Goal: Task Accomplishment & Management: Manage account settings

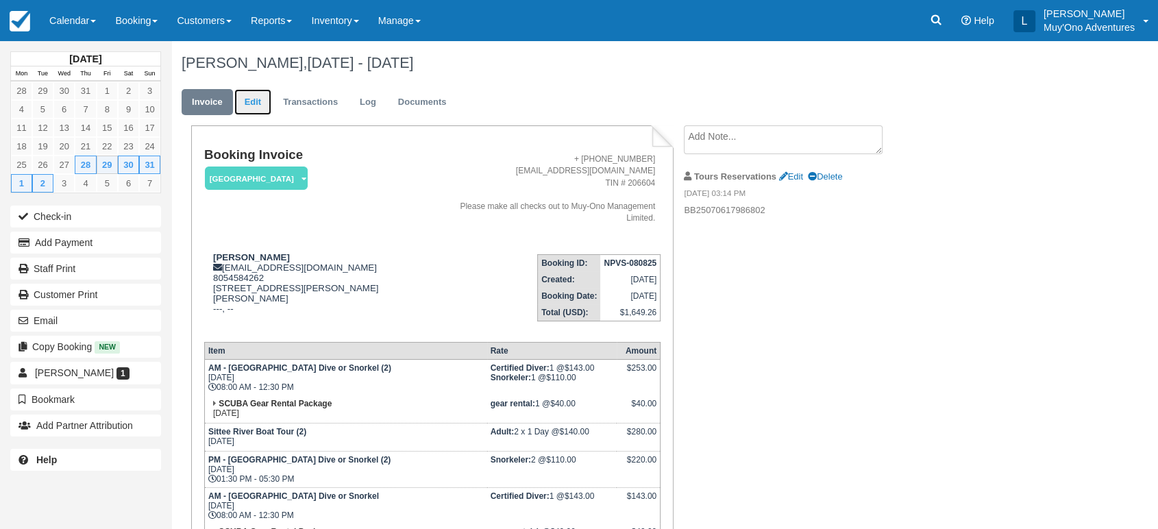
click at [245, 100] on link "Edit" at bounding box center [252, 102] width 37 height 27
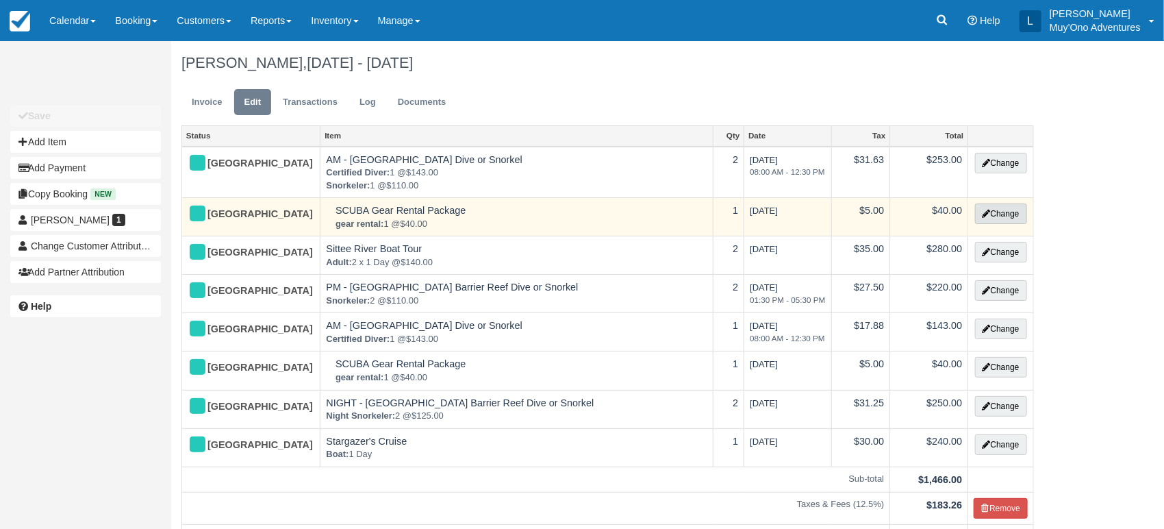
click at [1014, 212] on button "Change" at bounding box center [1001, 213] width 52 height 21
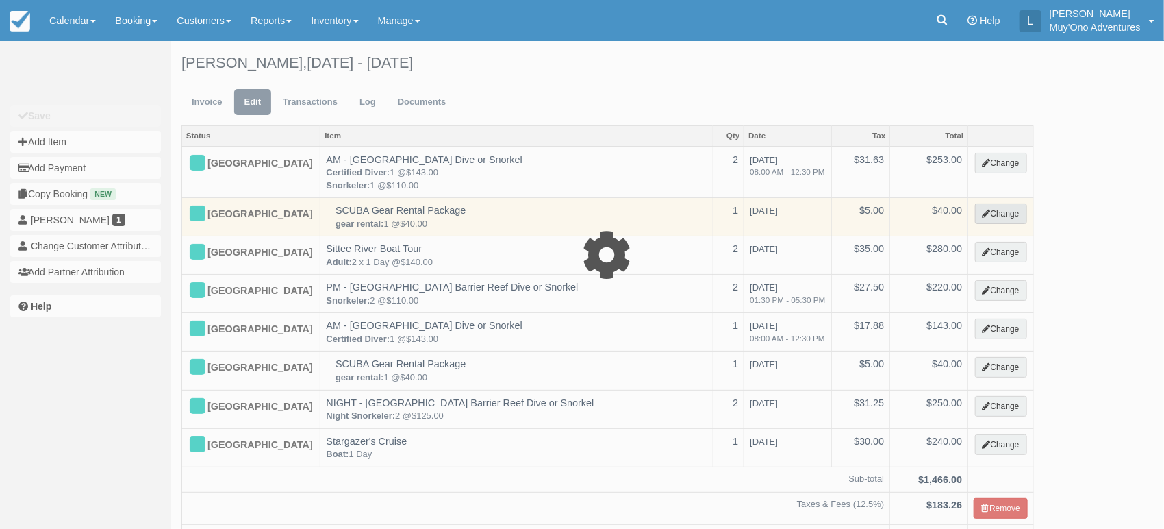
select select "64"
type input "40.00"
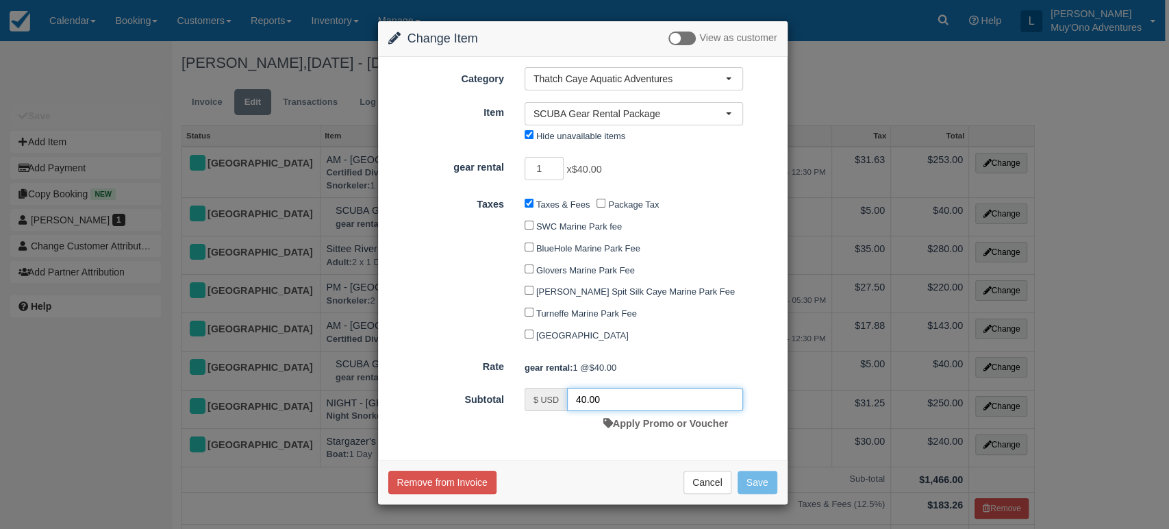
click at [624, 394] on input "40.00" at bounding box center [655, 399] width 176 height 23
click at [469, 479] on button "Remove from Invoice" at bounding box center [442, 482] width 108 height 23
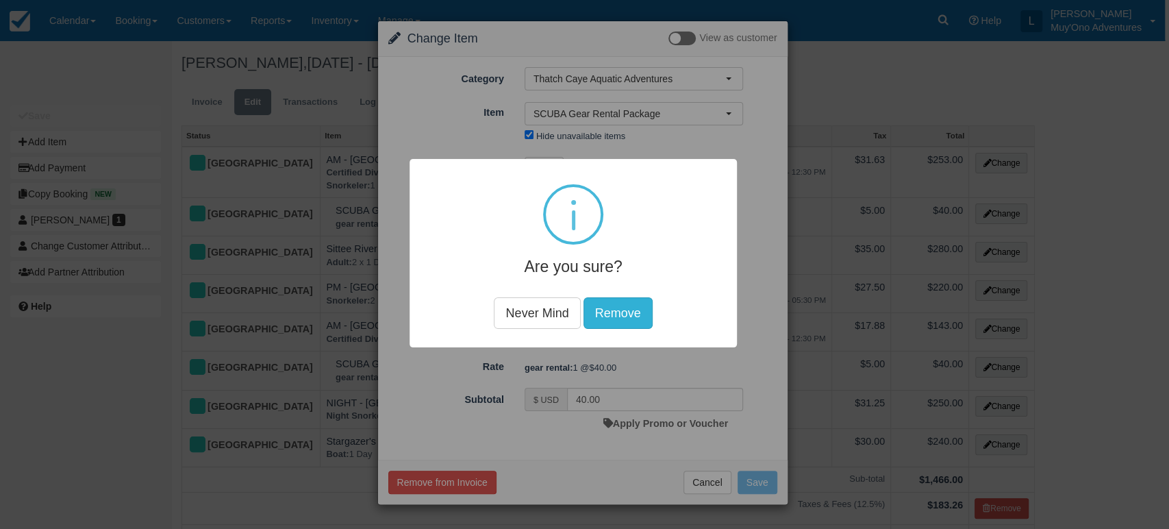
click at [632, 305] on button "Remove" at bounding box center [617, 313] width 69 height 32
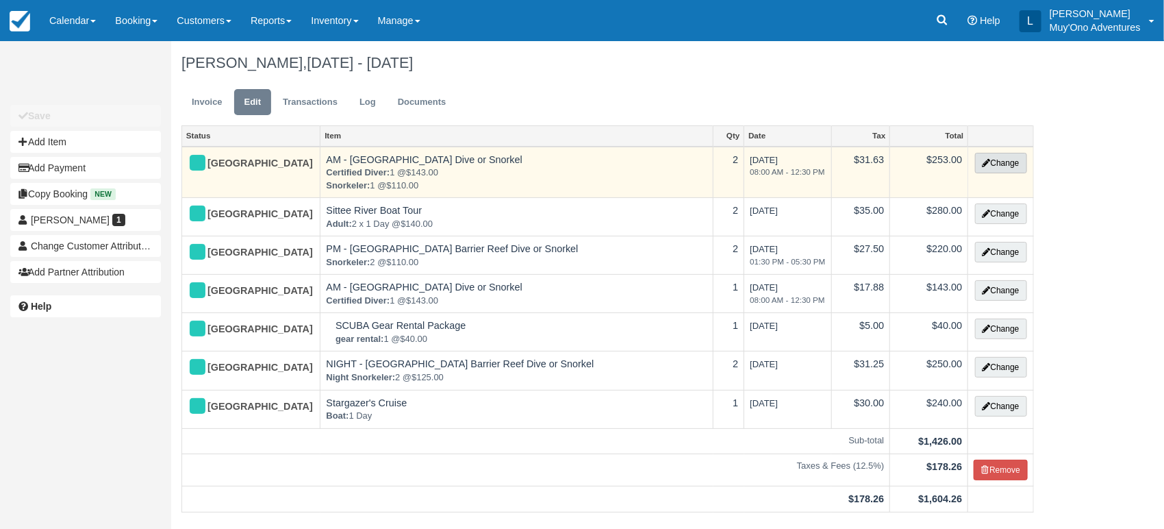
click at [990, 158] on button "Change" at bounding box center [1001, 163] width 52 height 21
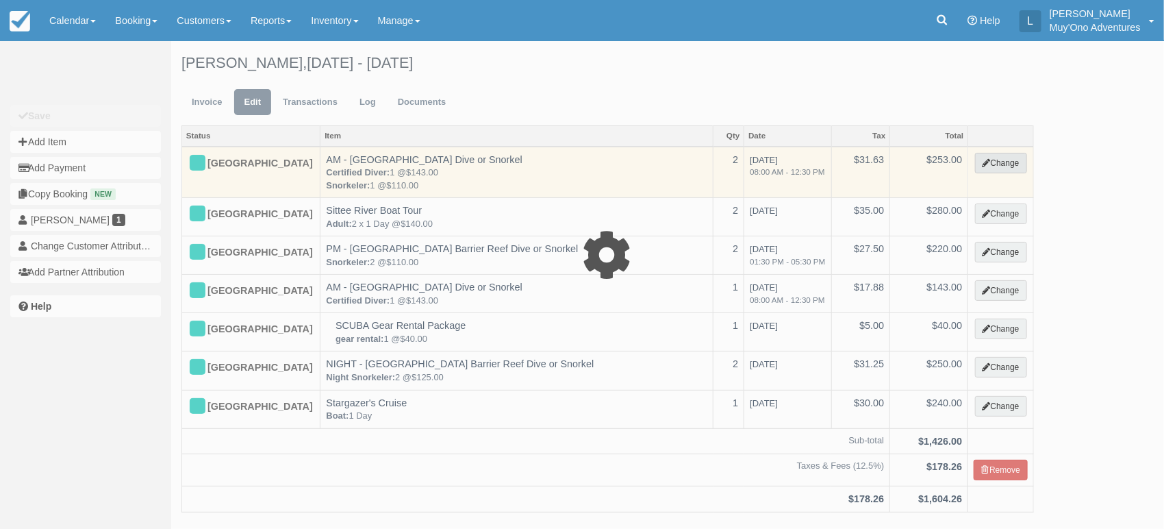
select select "64"
type input "253.00"
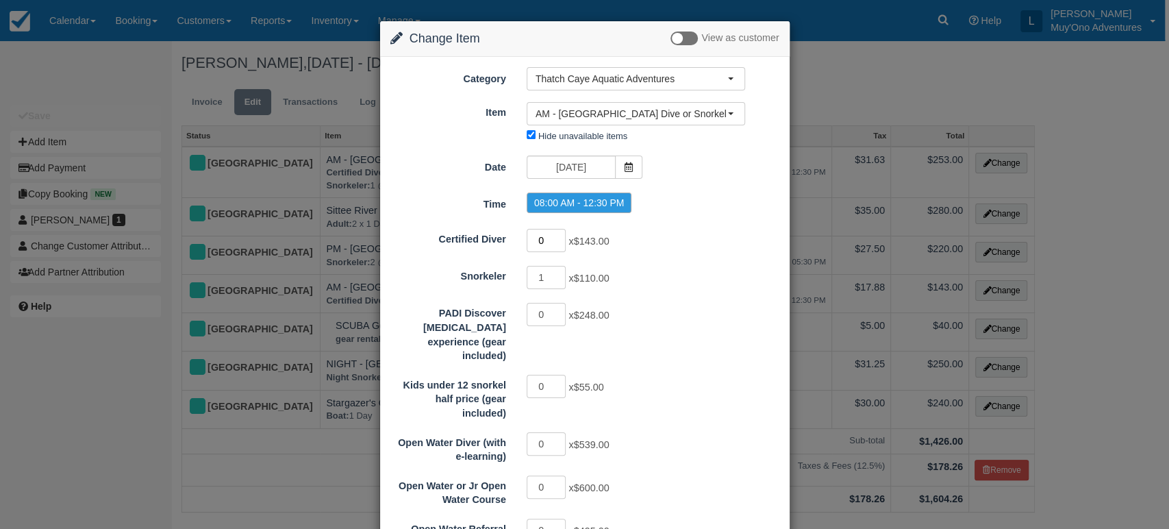
type input "0"
click at [558, 245] on input "0" at bounding box center [547, 240] width 40 height 23
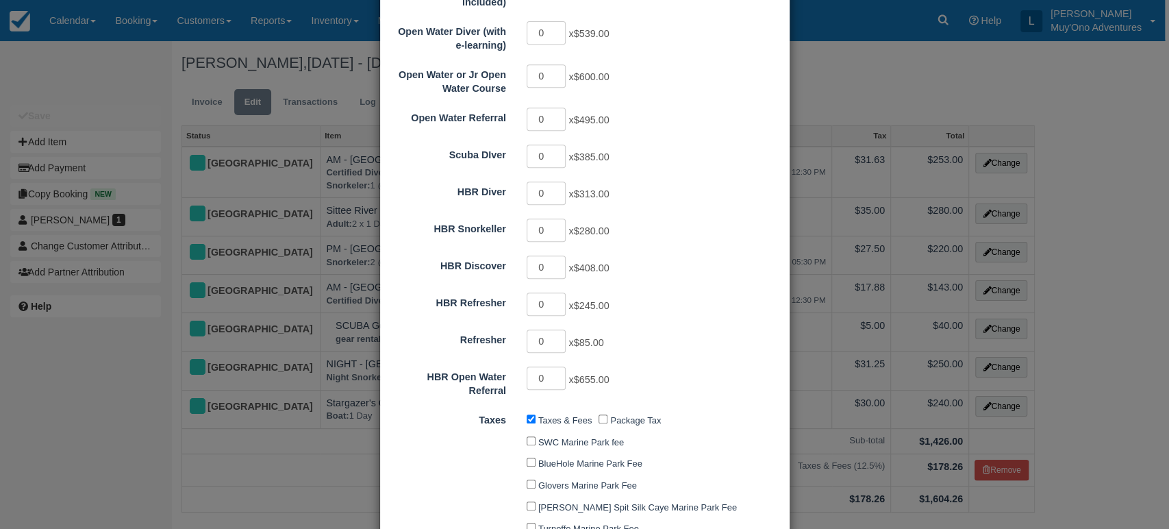
scroll to position [703, 0]
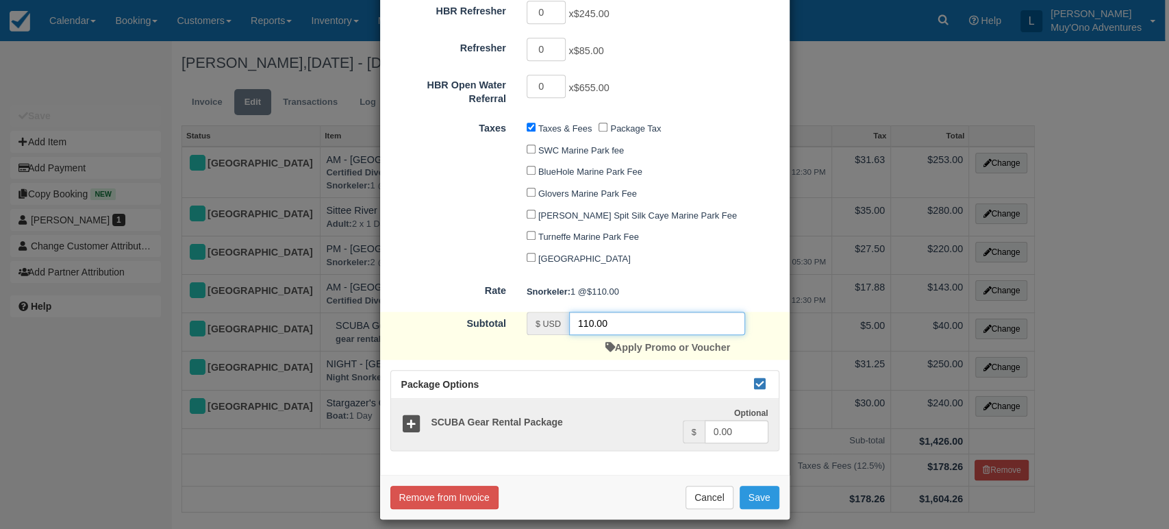
click at [648, 312] on input "110.00" at bounding box center [657, 323] width 176 height 23
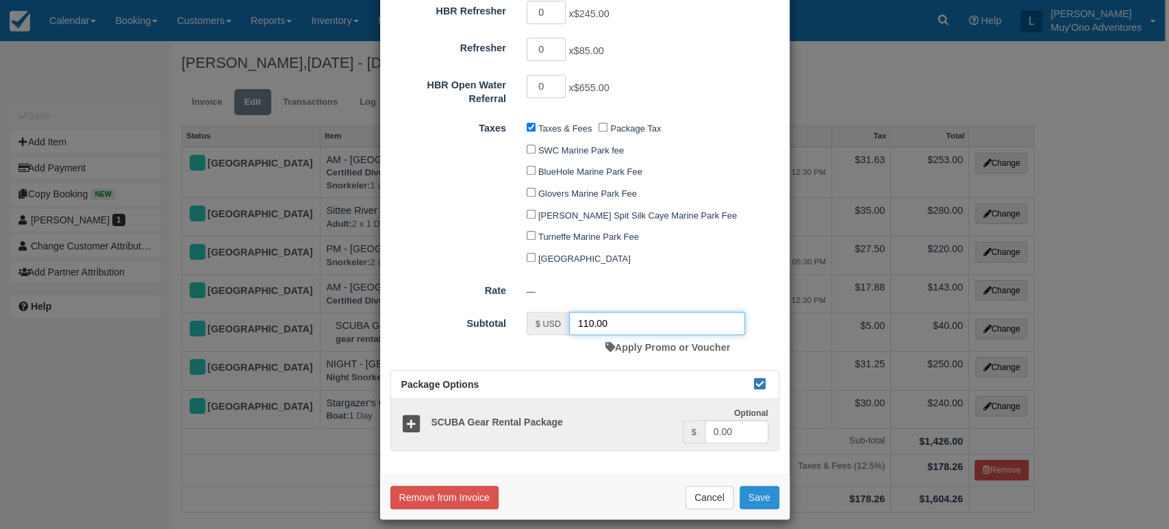
type input "110.00"
click at [746, 492] on button "Save" at bounding box center [760, 497] width 40 height 23
checkbox input "false"
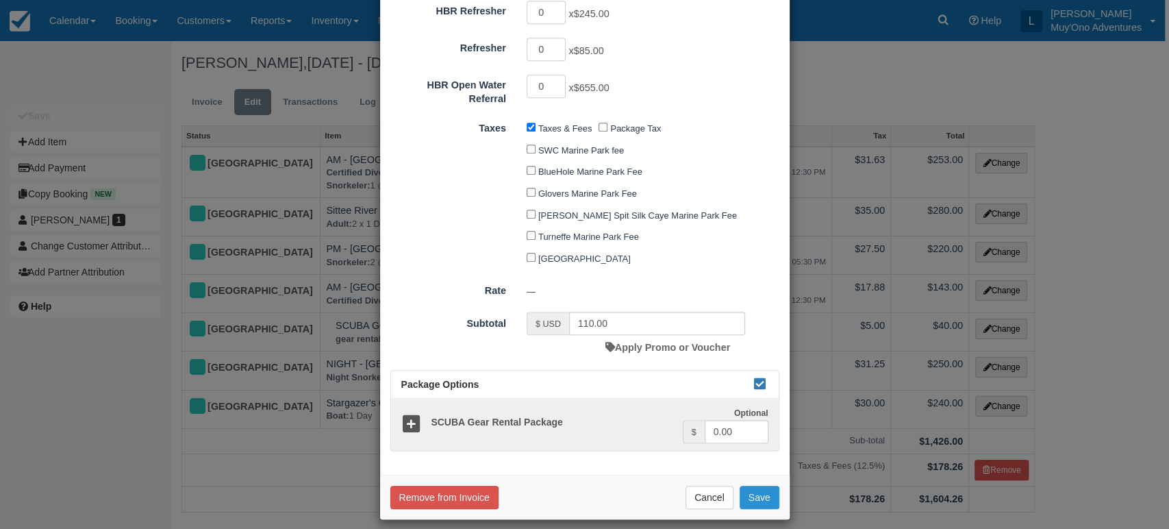
checkbox input "false"
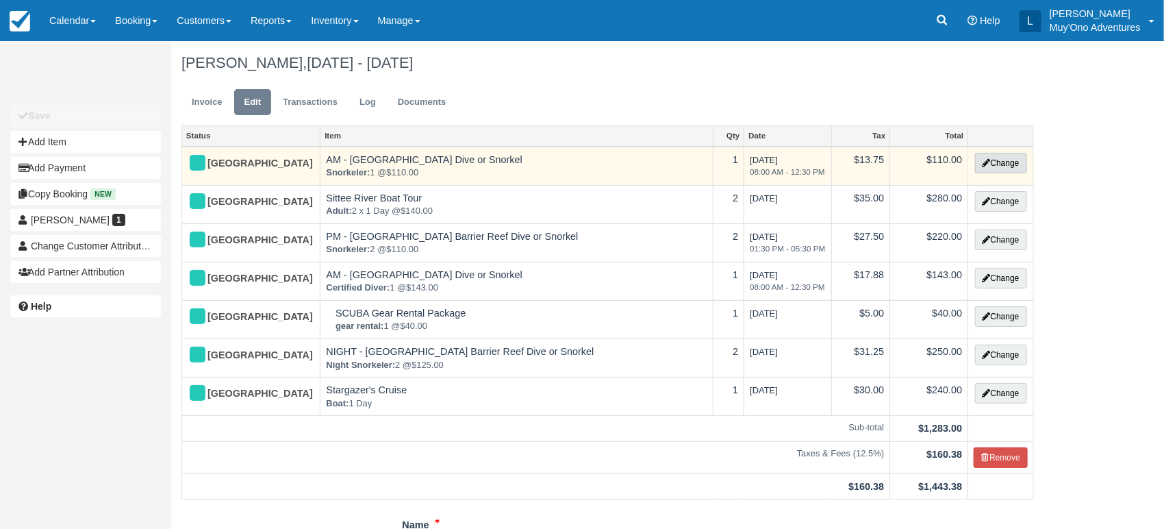
click at [988, 162] on button "Change" at bounding box center [1001, 163] width 52 height 21
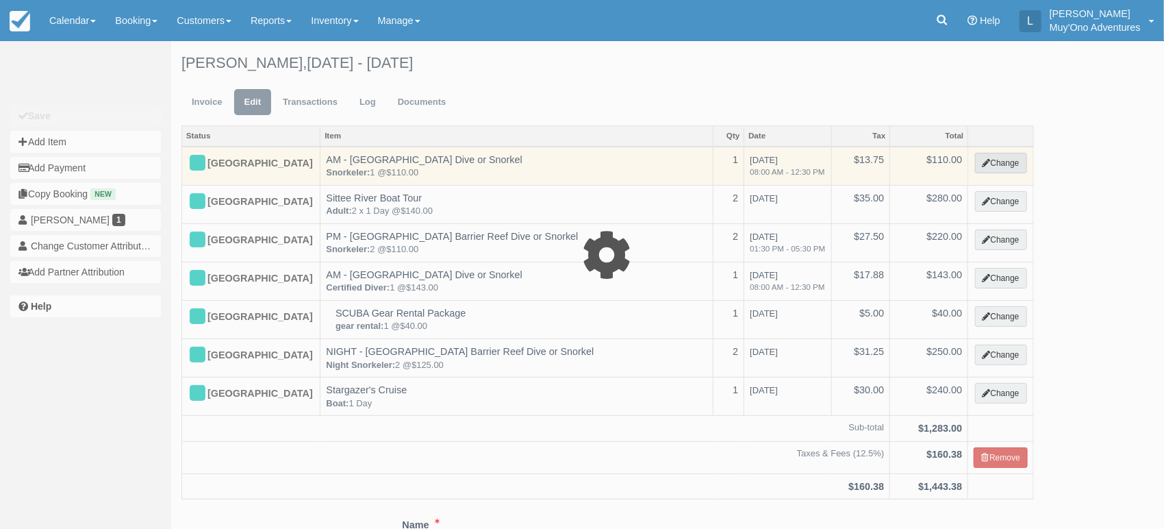
select select "64"
type input "110.00"
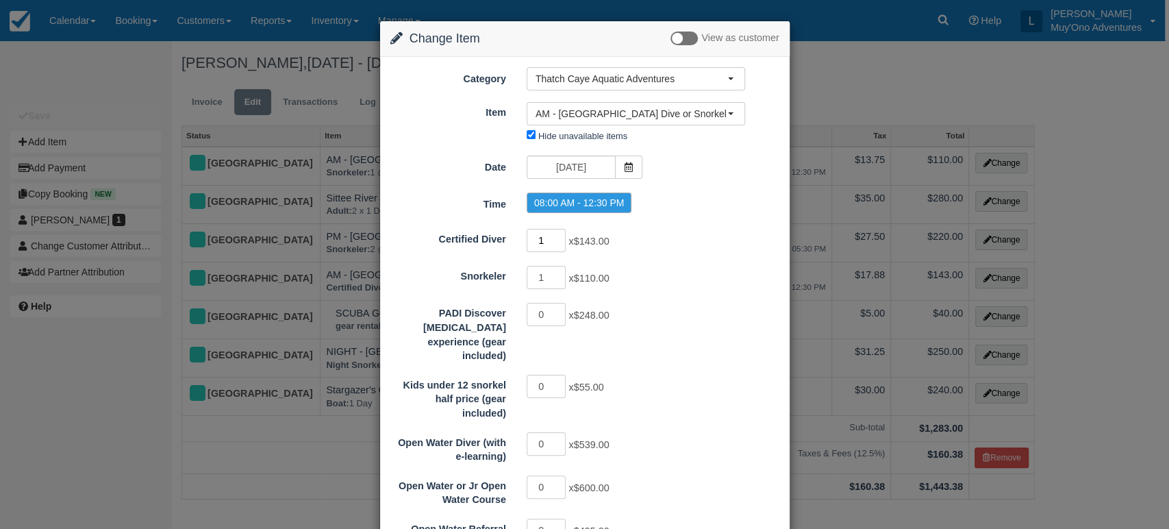
type input "1"
click at [556, 236] on input "1" at bounding box center [547, 240] width 40 height 23
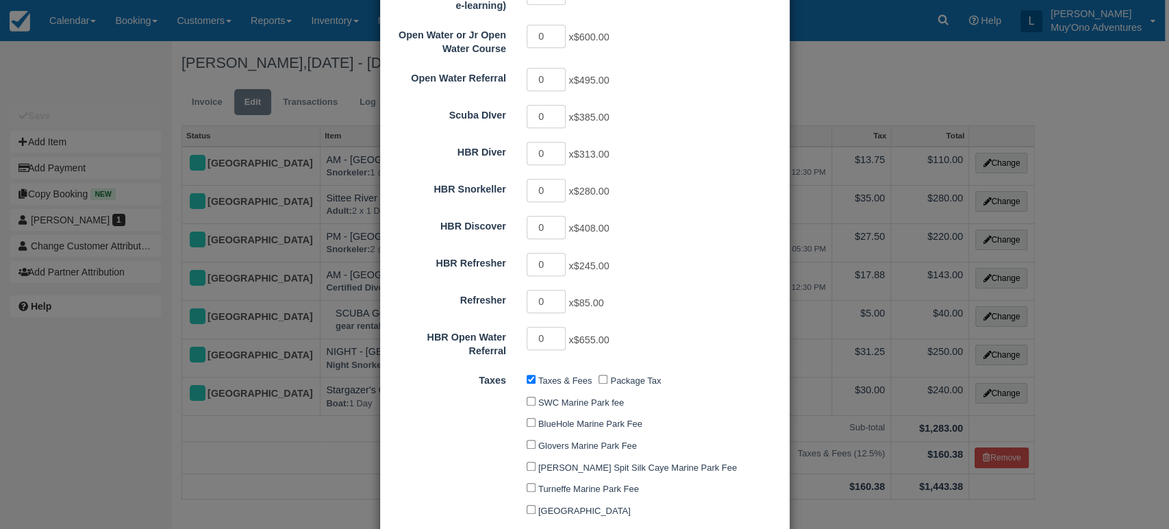
scroll to position [703, 0]
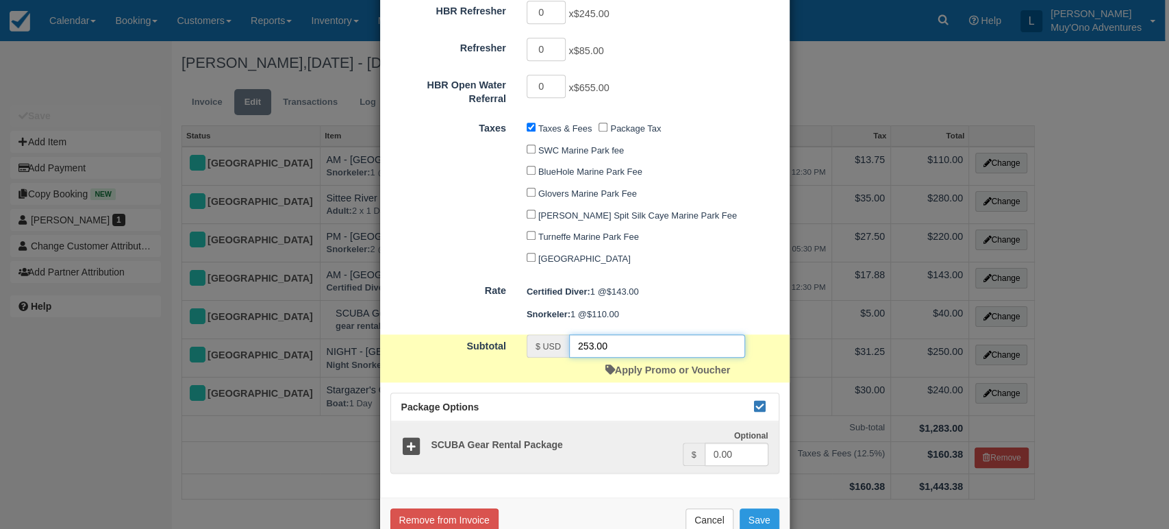
click at [696, 343] on input "253.00" at bounding box center [657, 345] width 176 height 23
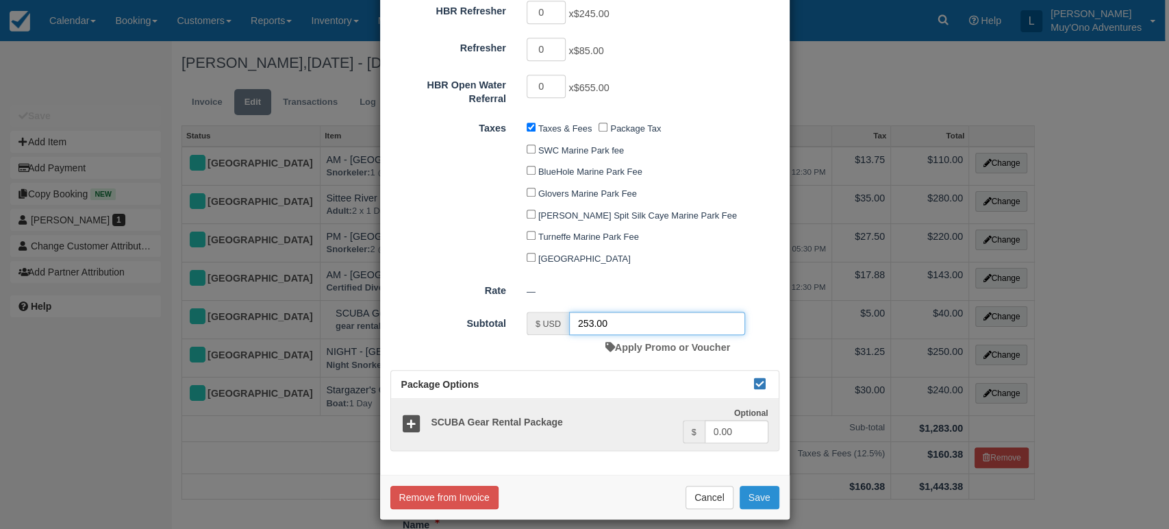
type input "253.00"
click at [745, 486] on button "Save" at bounding box center [760, 497] width 40 height 23
checkbox input "false"
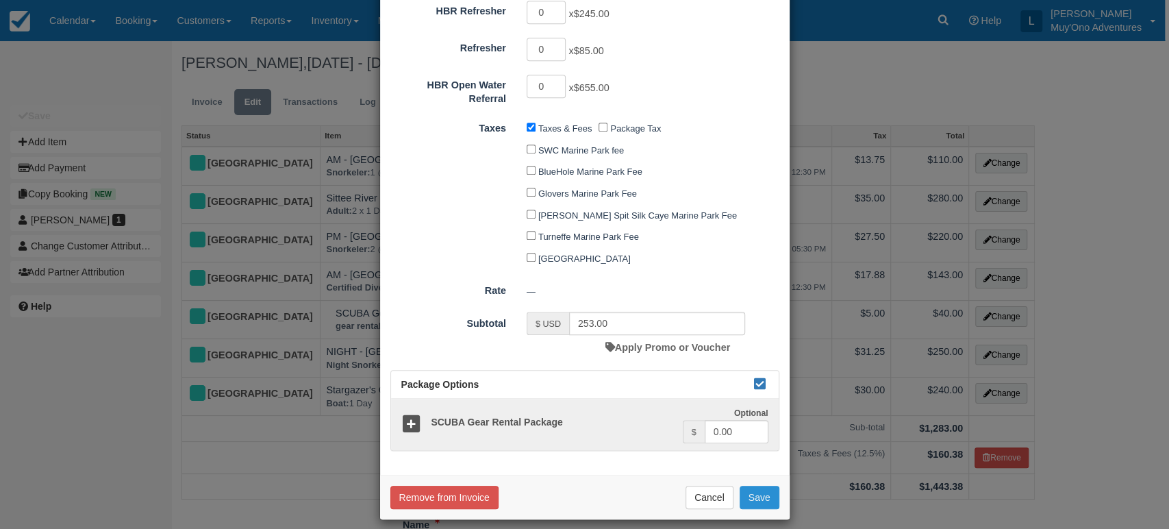
checkbox input "false"
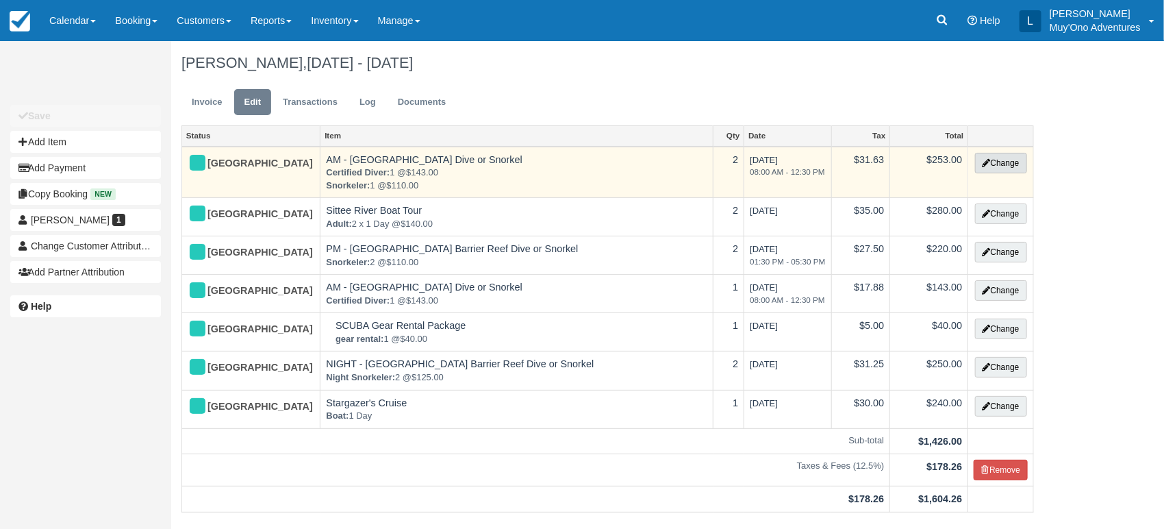
click at [992, 158] on button "Change" at bounding box center [1001, 163] width 52 height 21
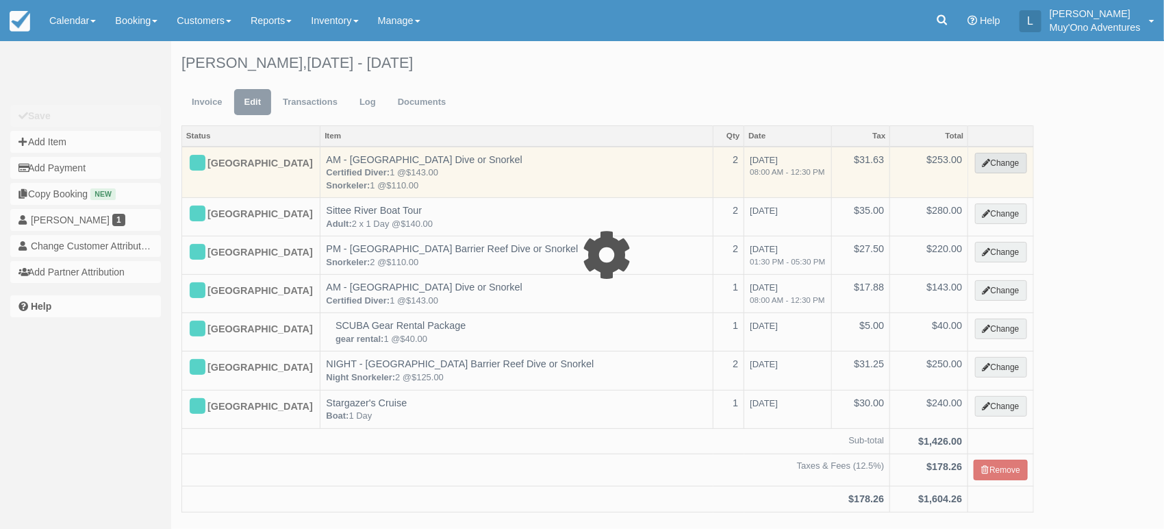
select select "64"
type input "253.00"
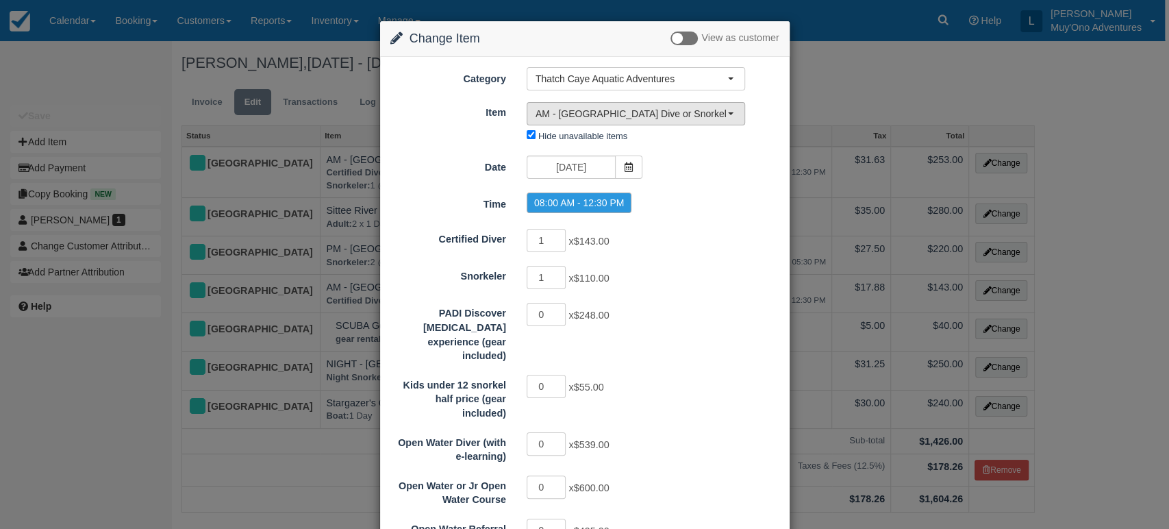
click at [734, 116] on button "AM - [GEOGRAPHIC_DATA] Dive or Snorkel (5)" at bounding box center [636, 113] width 219 height 23
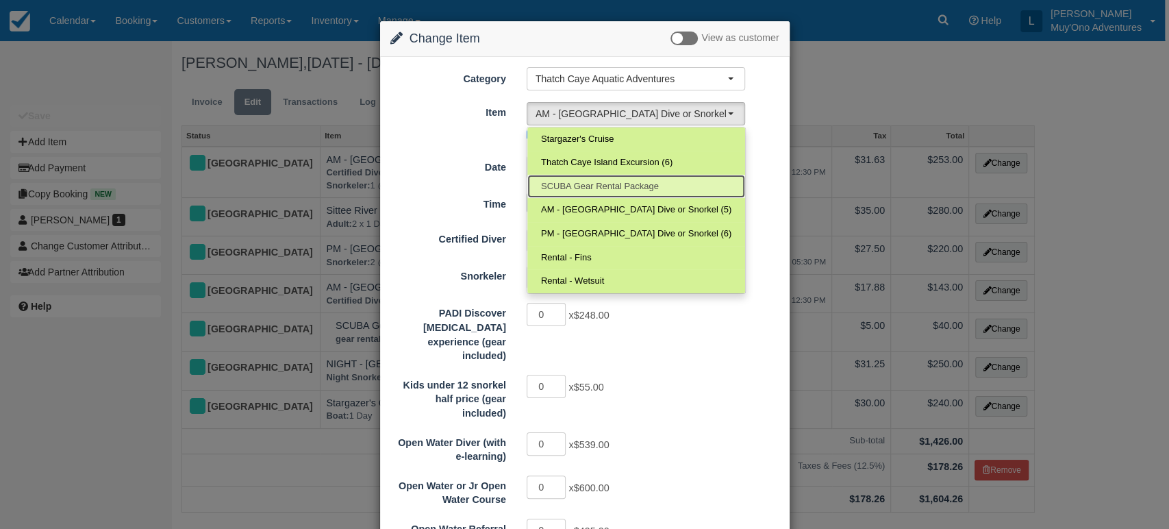
click at [611, 186] on span "SCUBA Gear Rental Package" at bounding box center [600, 186] width 118 height 13
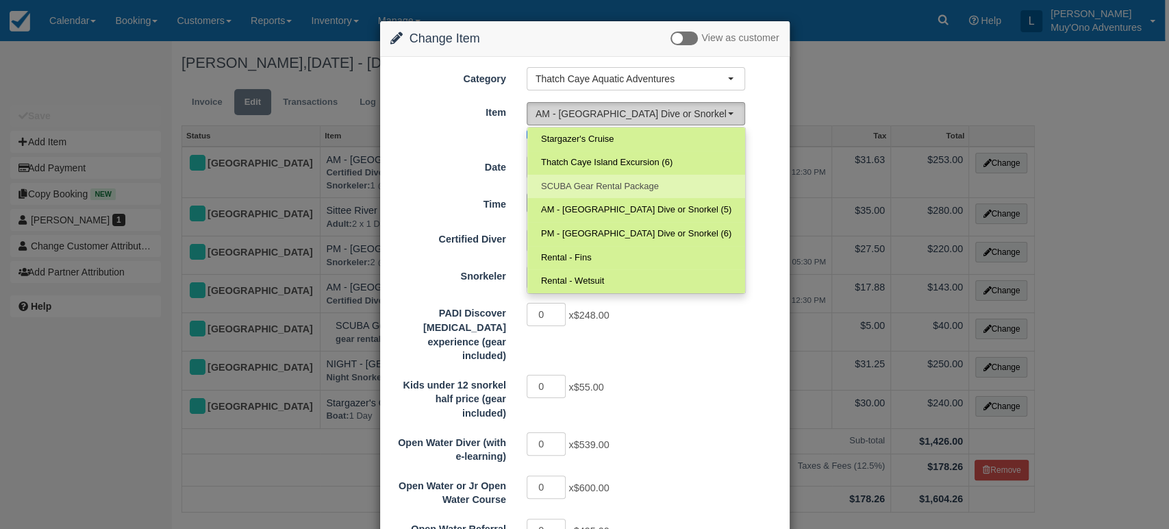
select select "58"
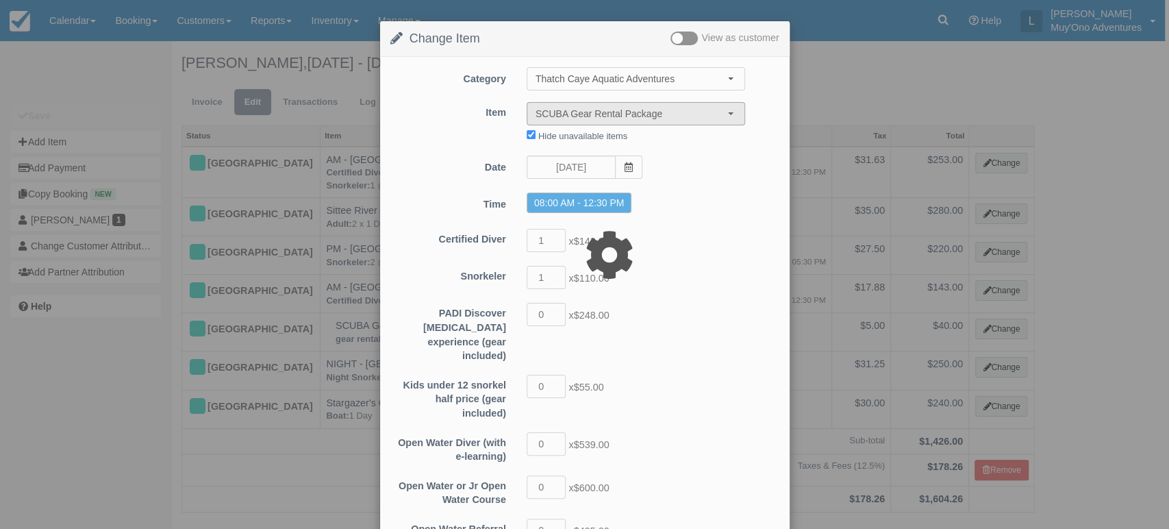
type input "0.00"
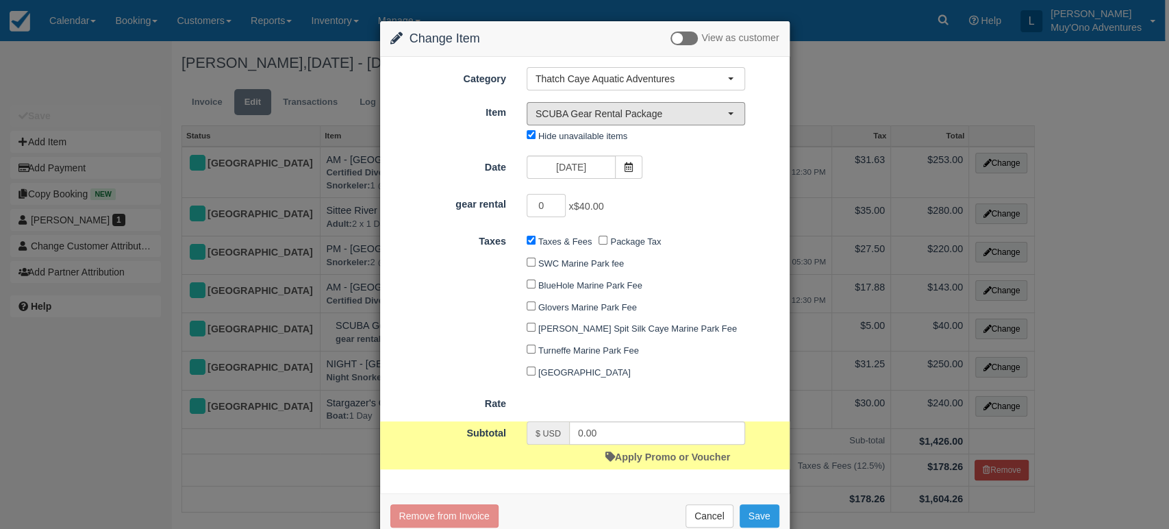
scroll to position [33, 0]
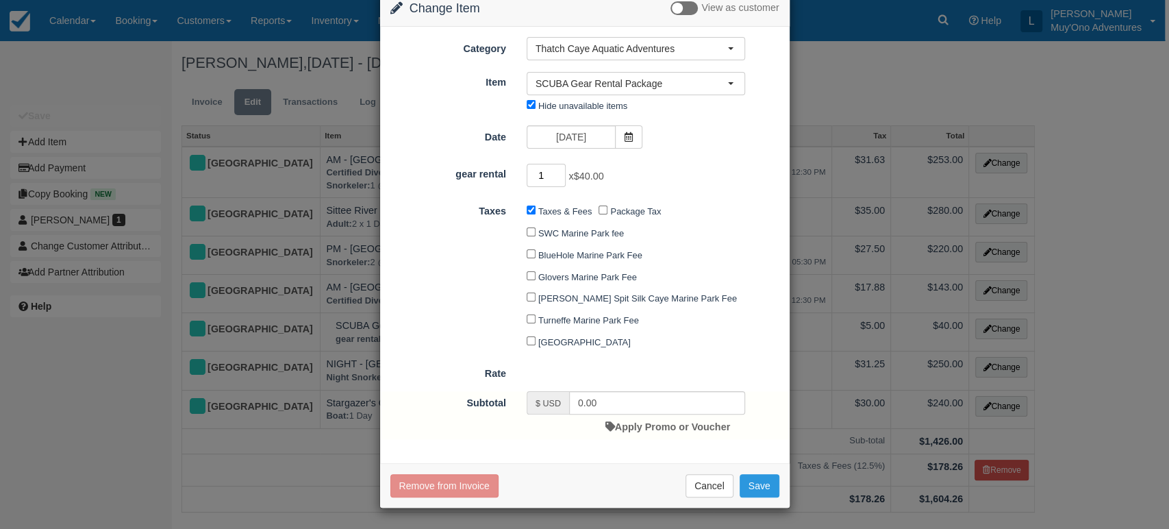
type input "1"
click at [559, 169] on input "1" at bounding box center [547, 175] width 40 height 23
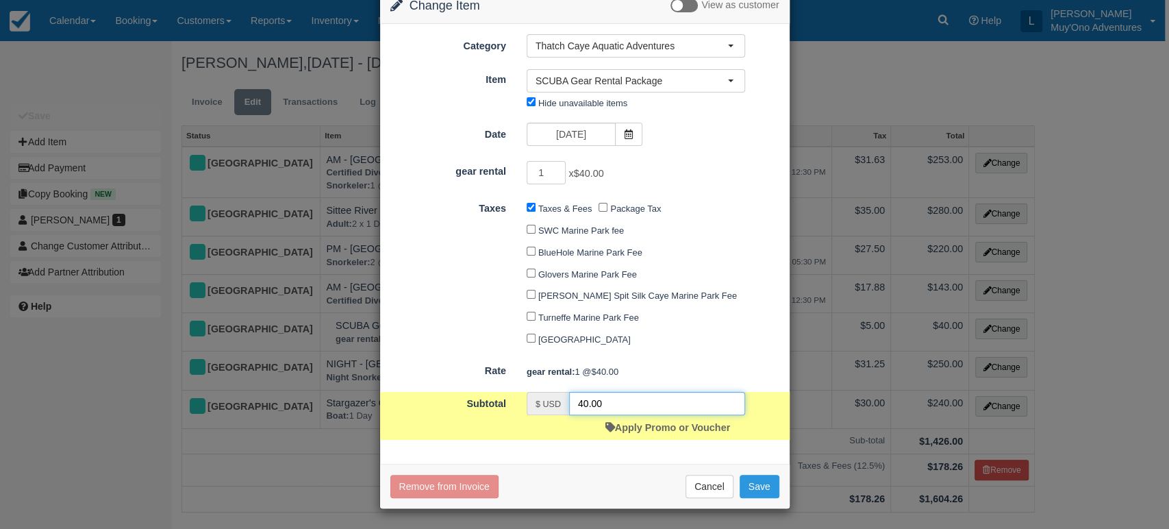
click at [625, 408] on input "40.00" at bounding box center [657, 403] width 176 height 23
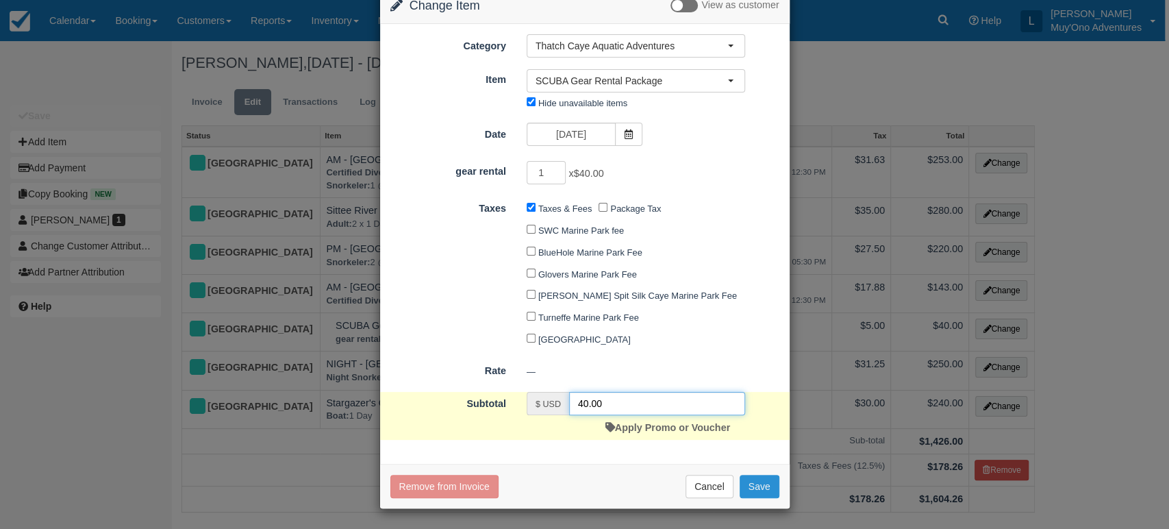
type input "40.00"
click at [767, 492] on button "Save" at bounding box center [760, 486] width 40 height 23
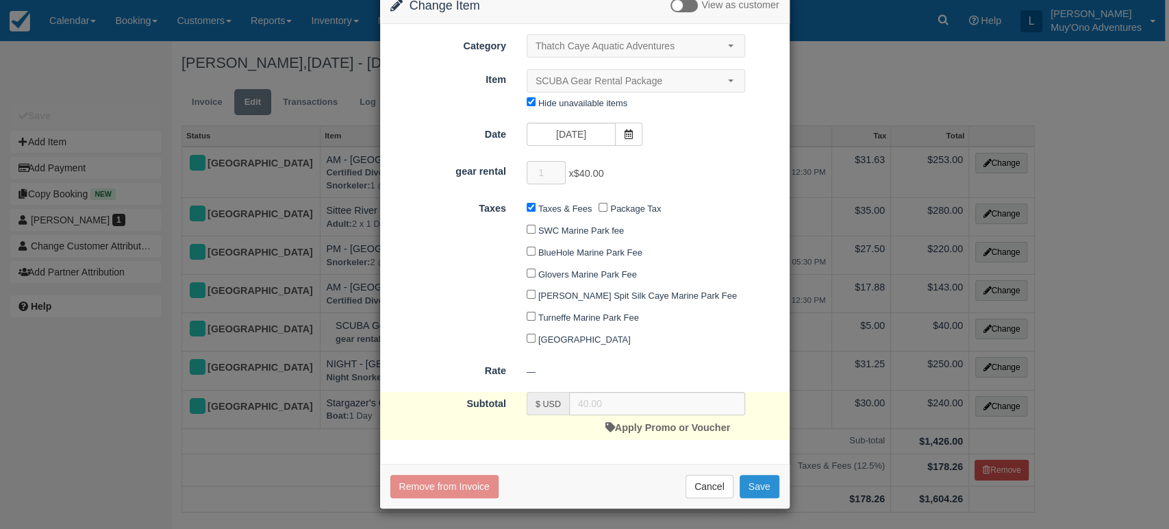
checkbox input "false"
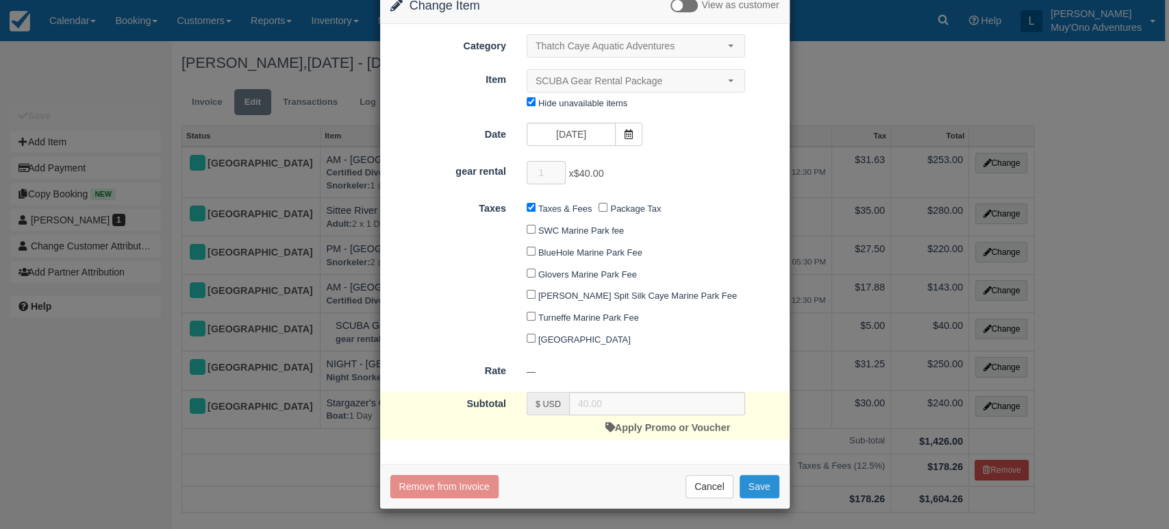
checkbox input "false"
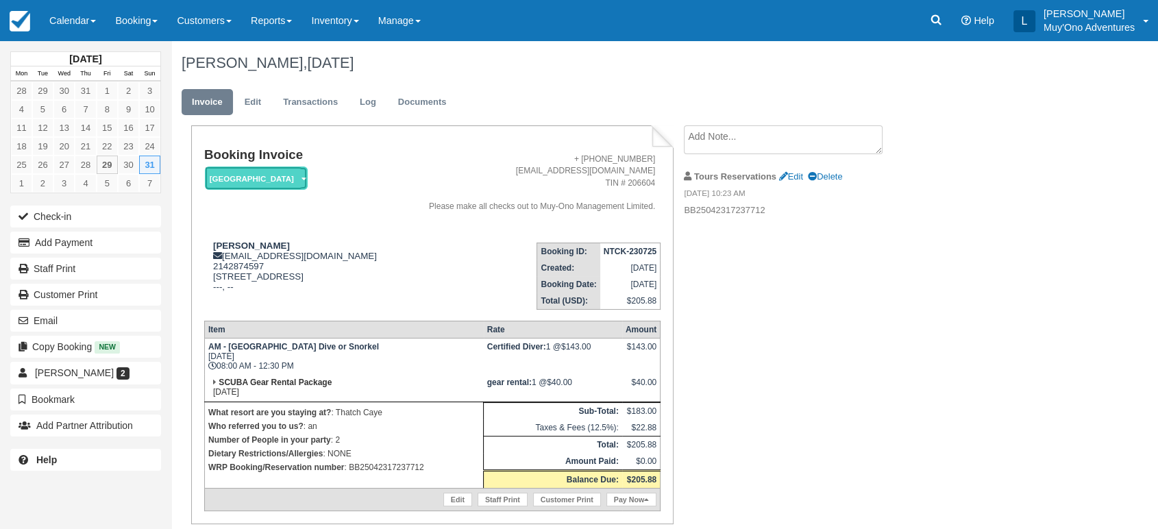
click at [286, 183] on em "[GEOGRAPHIC_DATA]" at bounding box center [256, 178] width 103 height 24
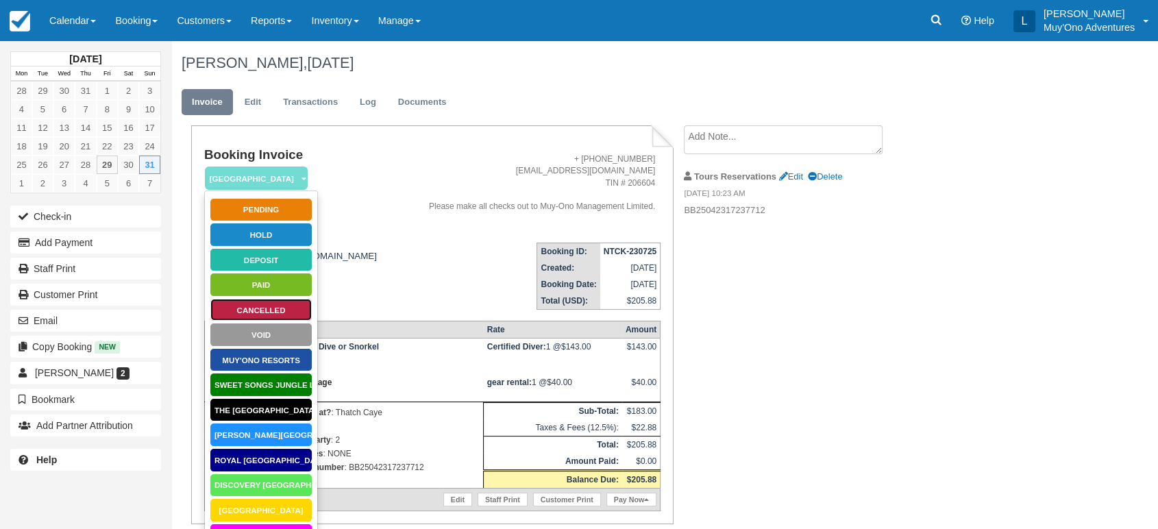
click at [262, 305] on link "Cancelled" at bounding box center [261, 310] width 103 height 24
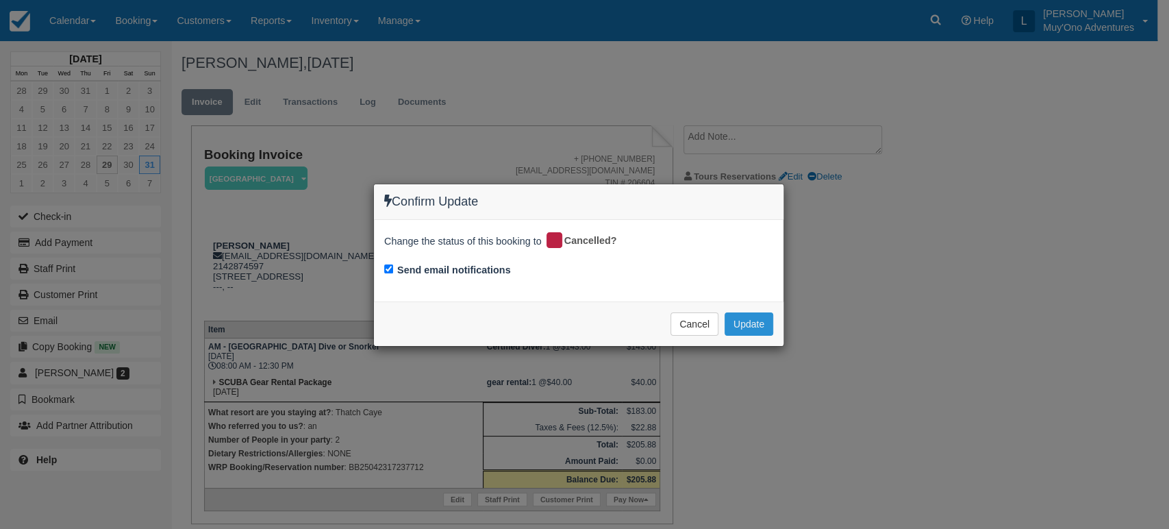
click at [742, 316] on button "Update" at bounding box center [749, 323] width 49 height 23
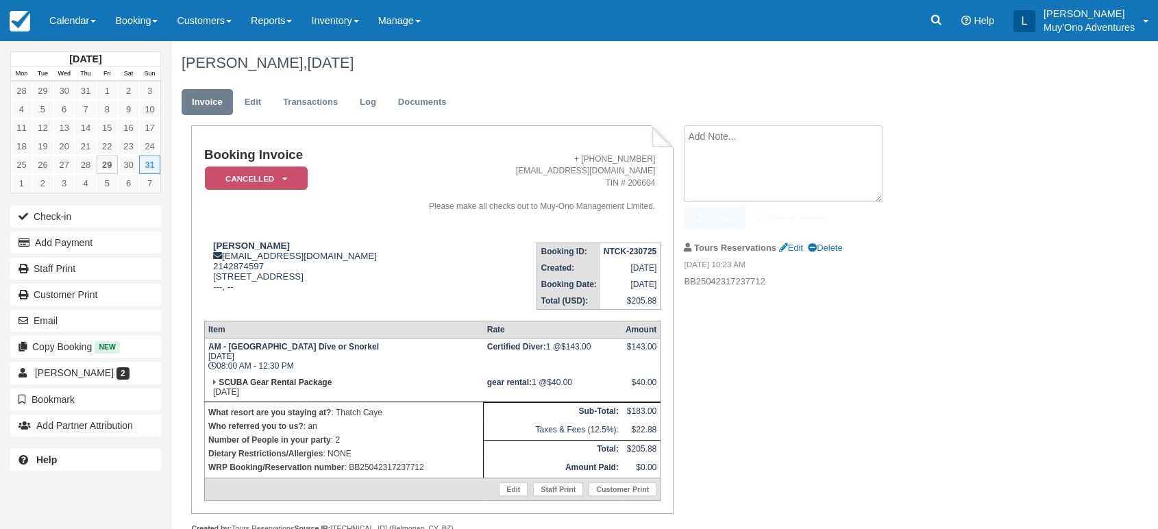
click at [797, 136] on textarea at bounding box center [783, 163] width 199 height 77
type textarea "guest is not certified. [PERSON_NAME]"
click at [696, 226] on button "Create" at bounding box center [715, 217] width 62 height 23
